Goal: Information Seeking & Learning: Check status

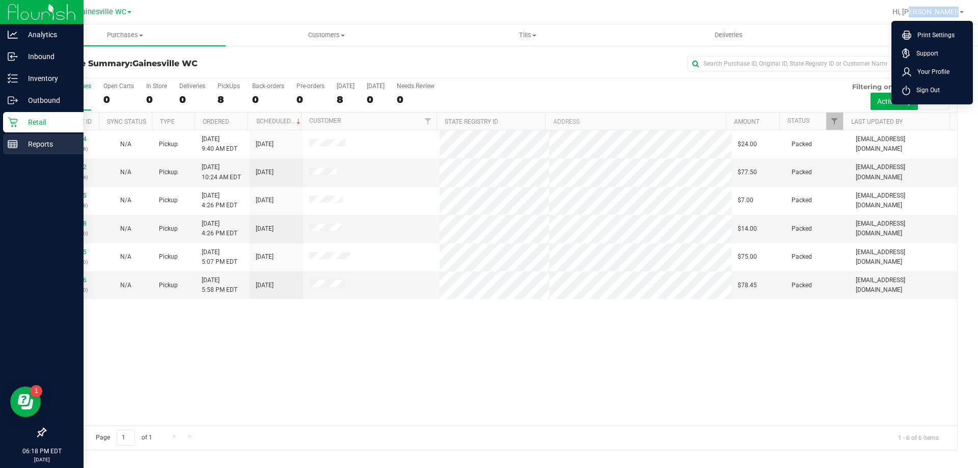
click at [32, 143] on p "Reports" at bounding box center [48, 144] width 61 height 12
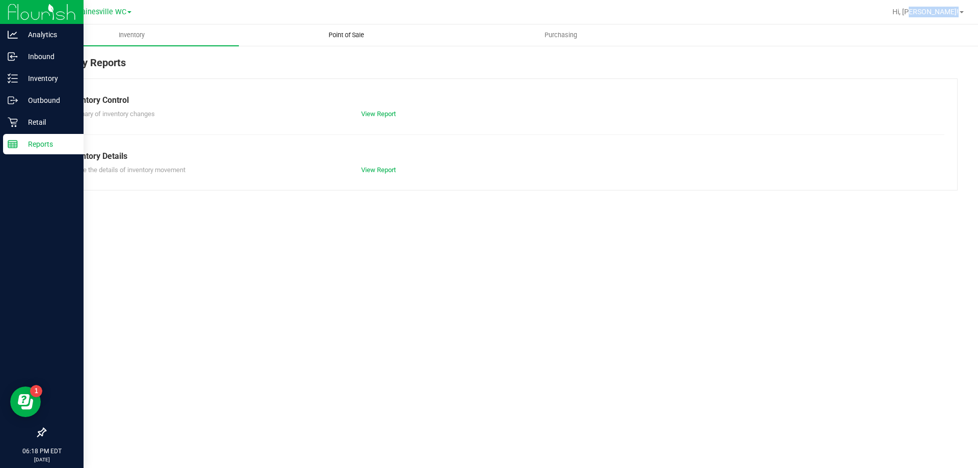
click at [337, 37] on span "Point of Sale" at bounding box center [346, 35] width 63 height 9
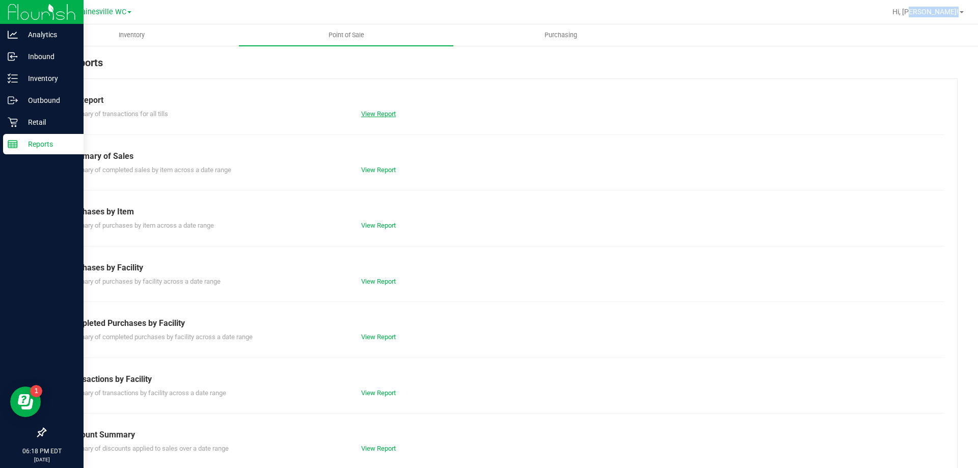
click at [368, 111] on link "View Report" at bounding box center [378, 114] width 35 height 8
